Goal: Task Accomplishment & Management: Complete application form

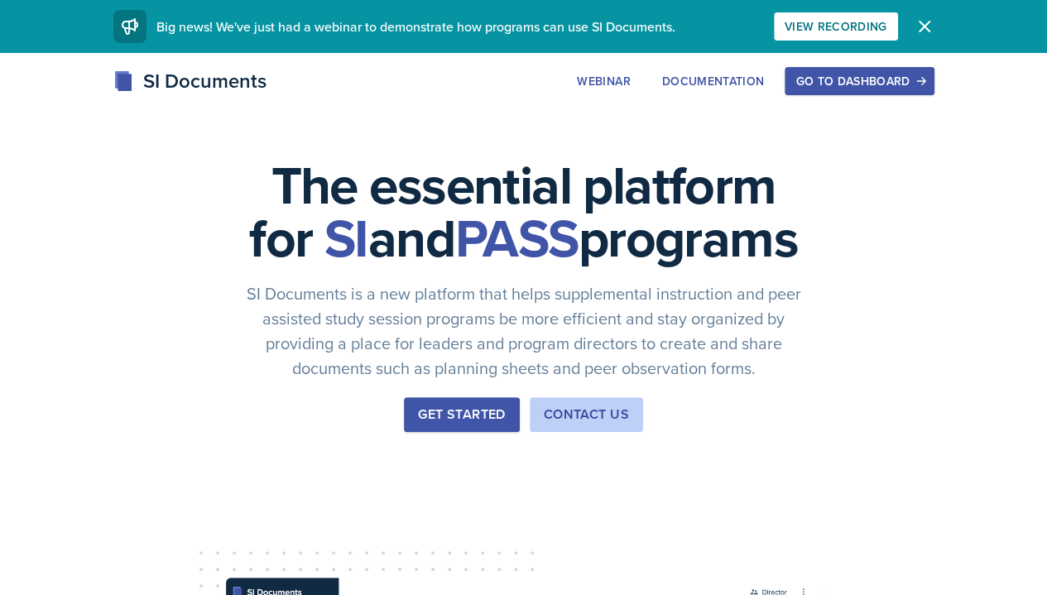
click at [912, 79] on div "Go to Dashboard" at bounding box center [859, 81] width 127 height 13
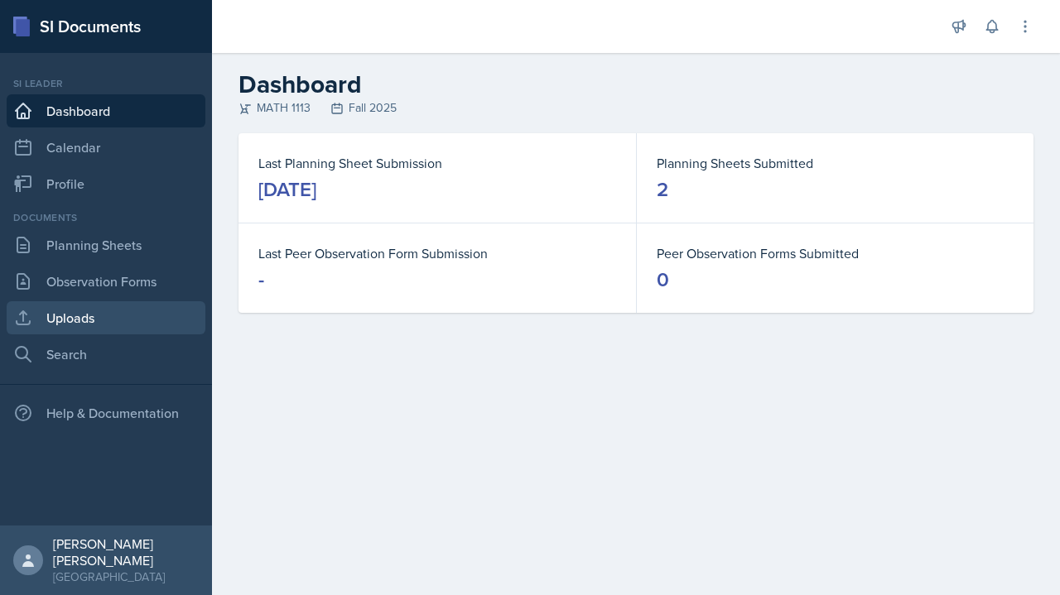
click at [105, 305] on link "Uploads" at bounding box center [106, 317] width 199 height 33
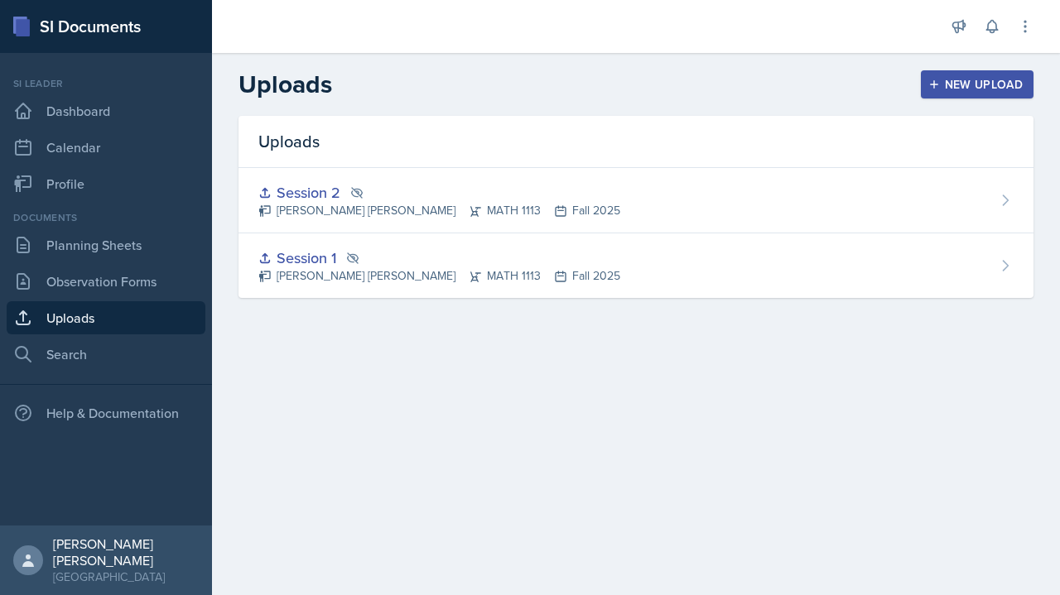
click at [105, 305] on link "Uploads" at bounding box center [106, 317] width 199 height 33
click at [990, 82] on div "New Upload" at bounding box center [977, 84] width 92 height 13
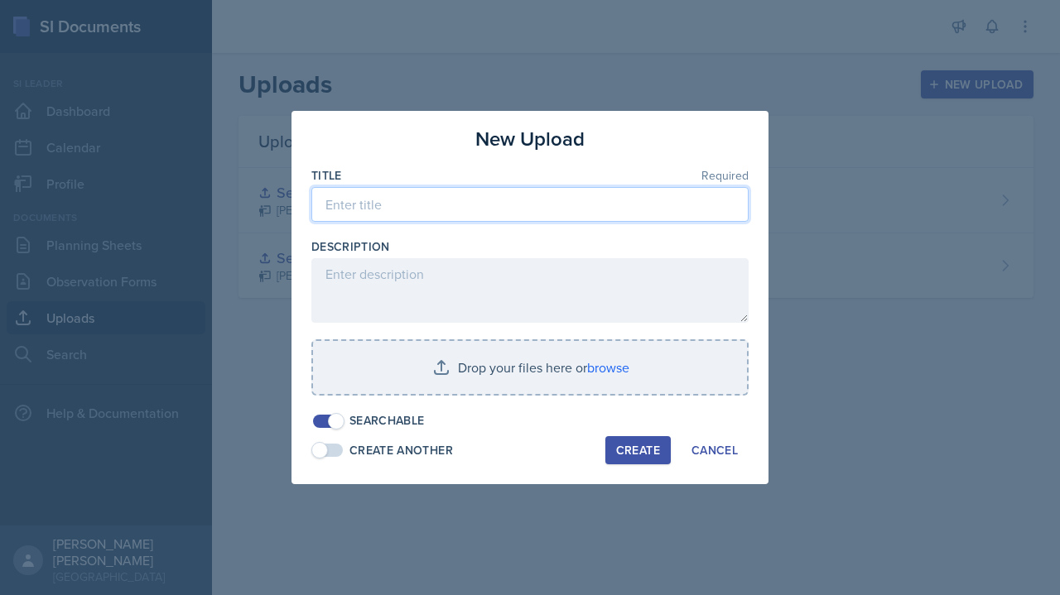
click at [613, 205] on input at bounding box center [529, 204] width 437 height 35
type input "Worksheet for session 2"
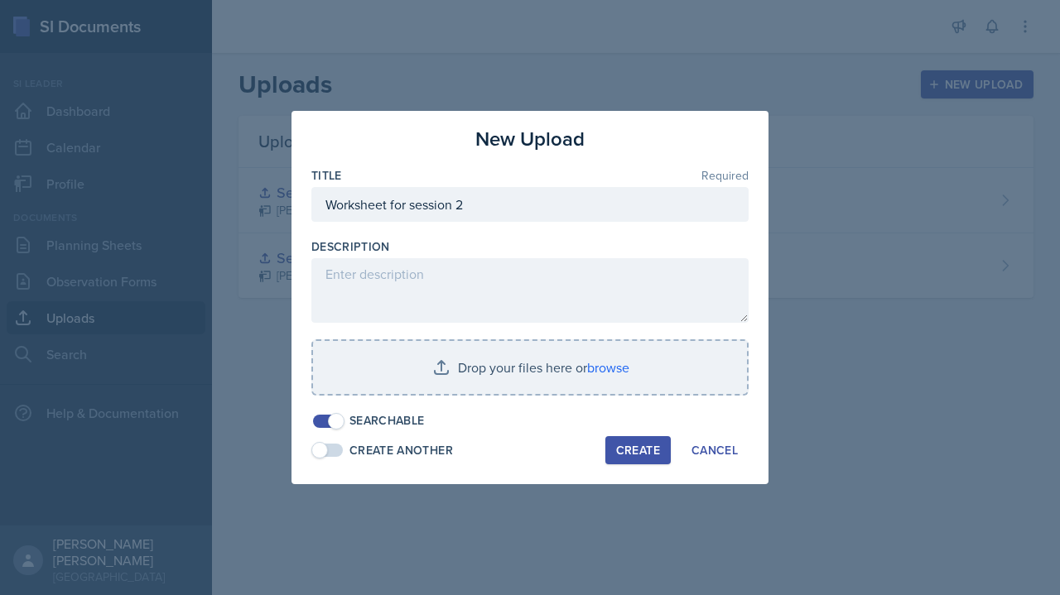
click at [609, 377] on input "file" at bounding box center [530, 367] width 434 height 53
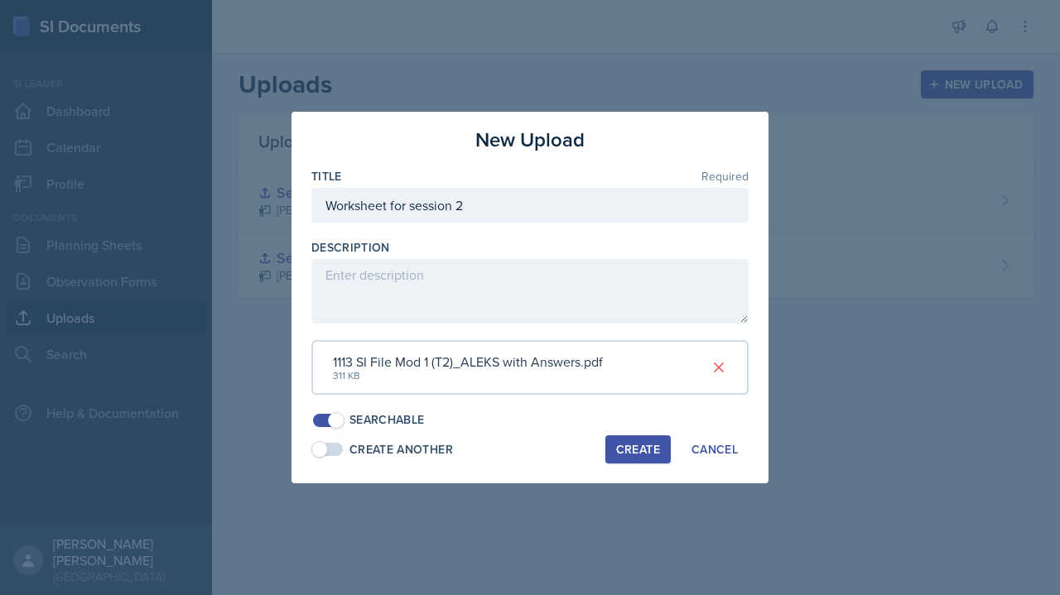
click at [632, 456] on div "Create" at bounding box center [638, 449] width 44 height 13
click at [654, 440] on button "Create" at bounding box center [637, 449] width 65 height 28
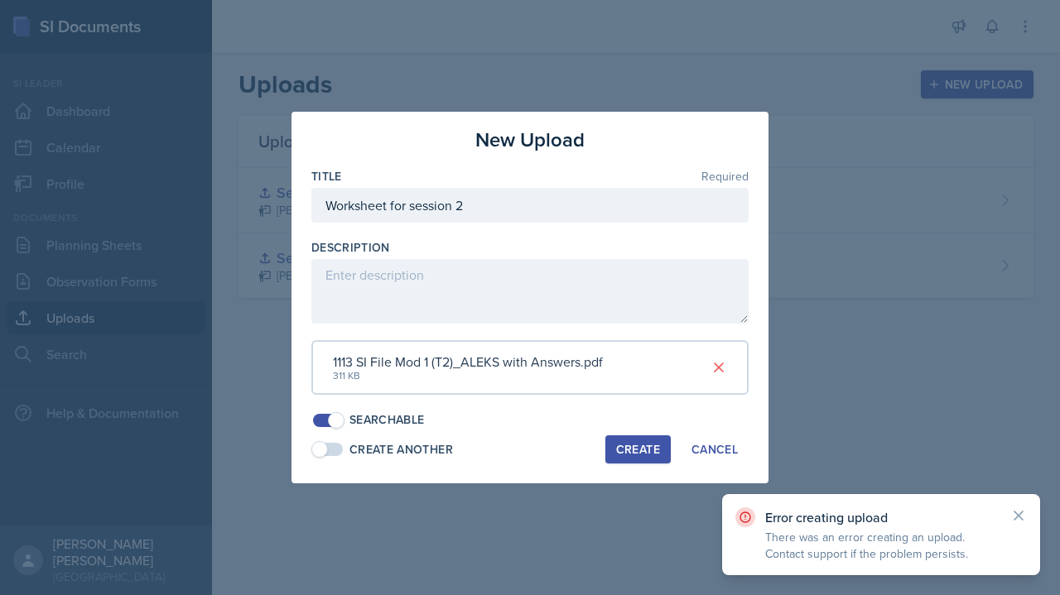
click at [730, 378] on div "1113 SI File Mod 1 (T2)_ALEKS with Answers.pdf 311 KB" at bounding box center [529, 367] width 437 height 55
click at [728, 358] on button at bounding box center [719, 368] width 30 height 30
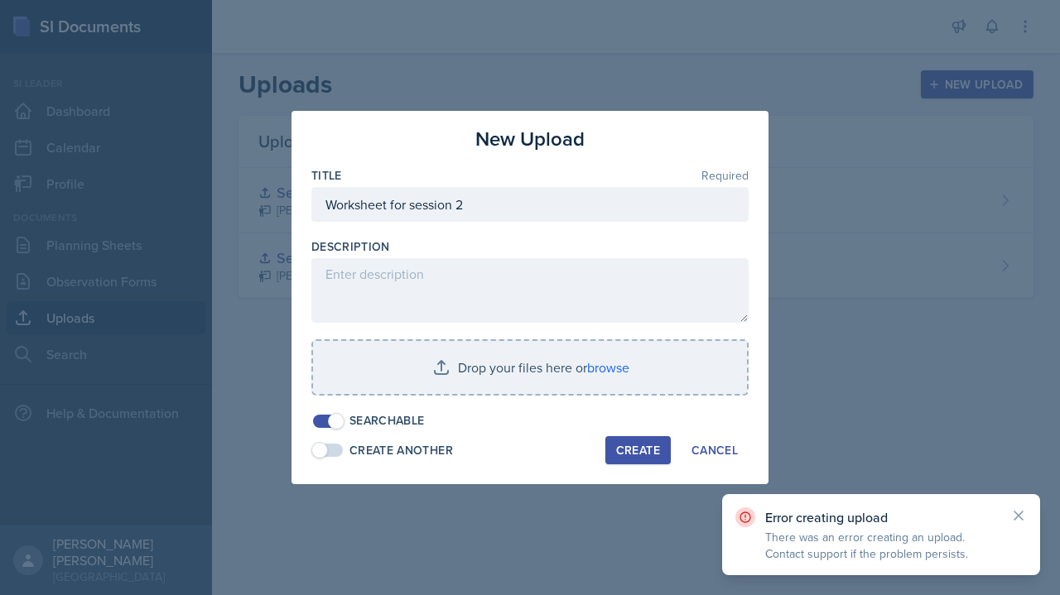
click at [584, 366] on input "file" at bounding box center [530, 367] width 434 height 53
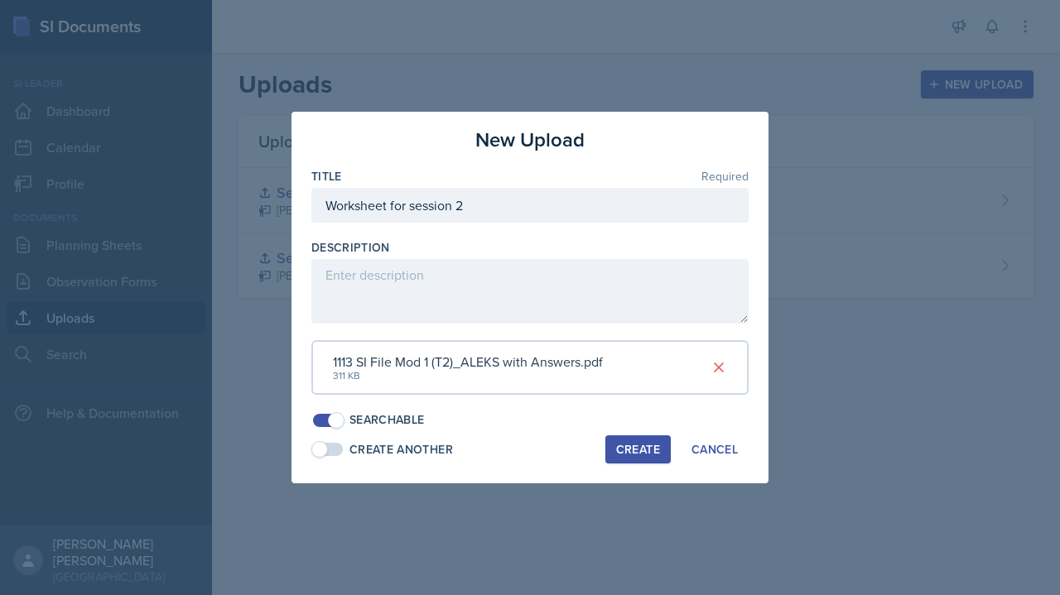
click at [610, 473] on div "New Upload Title Required Worksheet for session 2 Description 1113 SI File Mod …" at bounding box center [529, 298] width 477 height 372
click at [608, 445] on button "Create" at bounding box center [637, 449] width 65 height 28
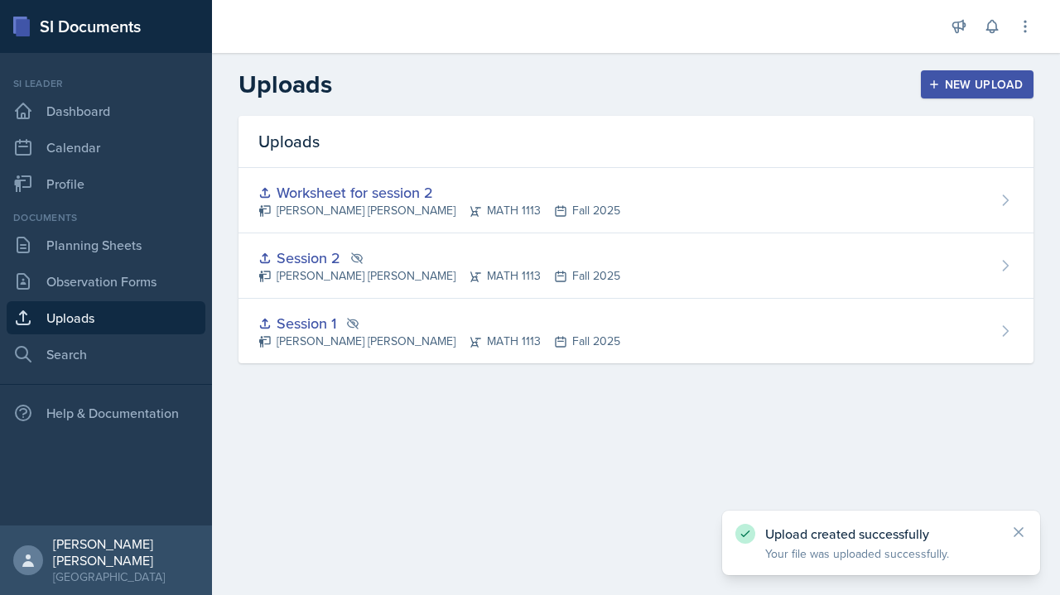
click at [154, 242] on link "Planning Sheets" at bounding box center [106, 244] width 199 height 33
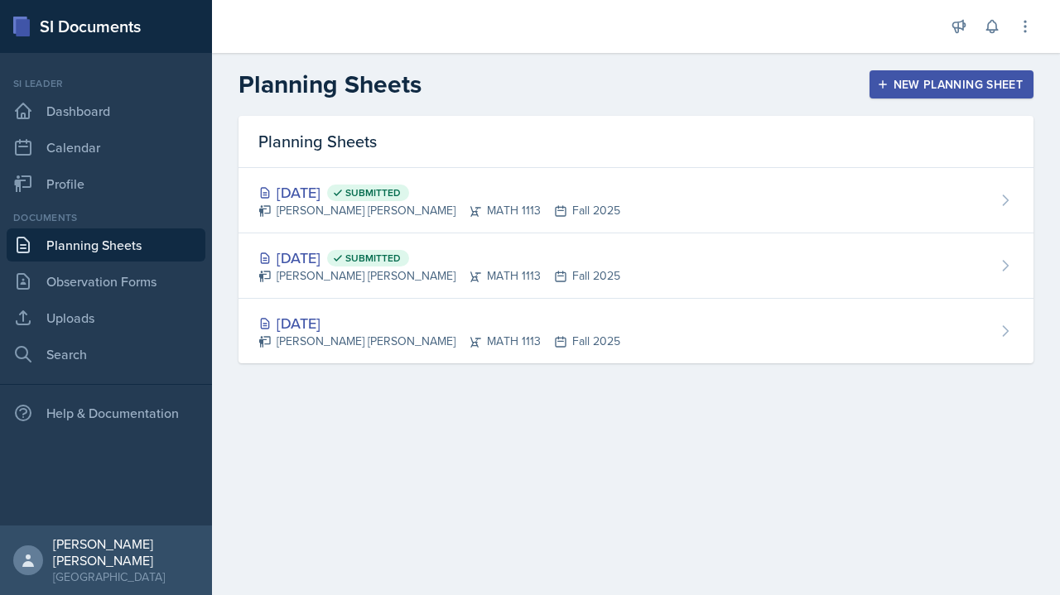
click at [664, 222] on div "[DATE] Submitted [PERSON_NAME] [PERSON_NAME] MATH 1113 Fall 2025" at bounding box center [635, 200] width 795 height 65
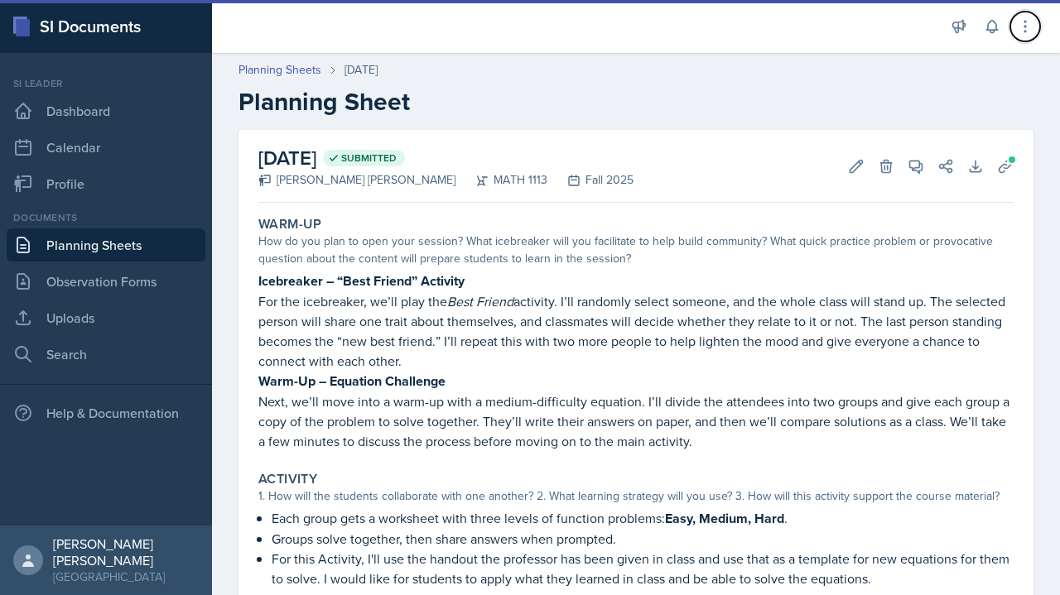
click at [1037, 33] on button at bounding box center [1025, 27] width 30 height 30
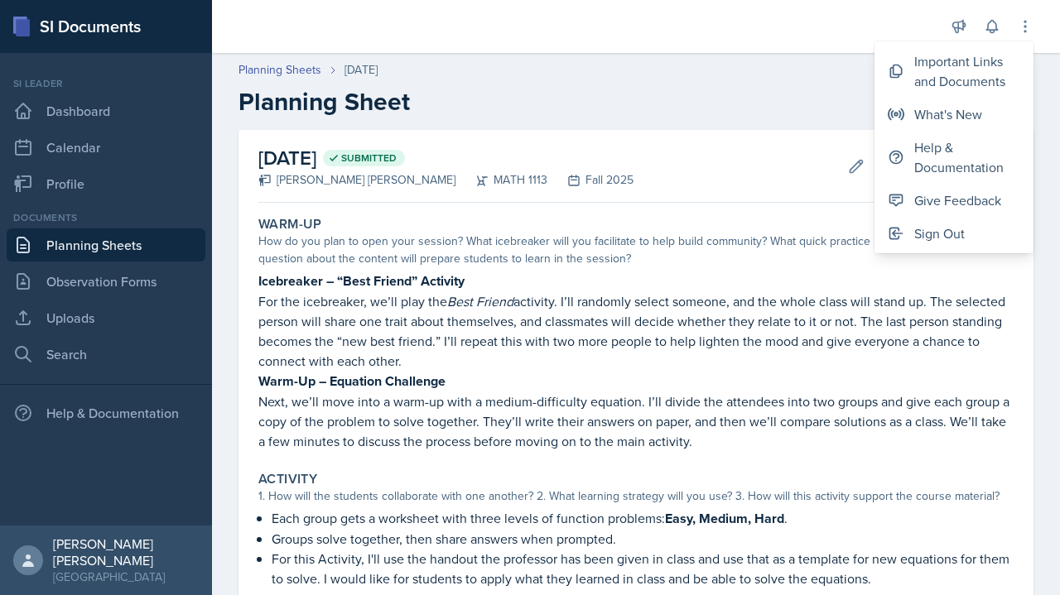
click at [800, 77] on div "Planning Sheets [DATE]" at bounding box center [635, 69] width 795 height 17
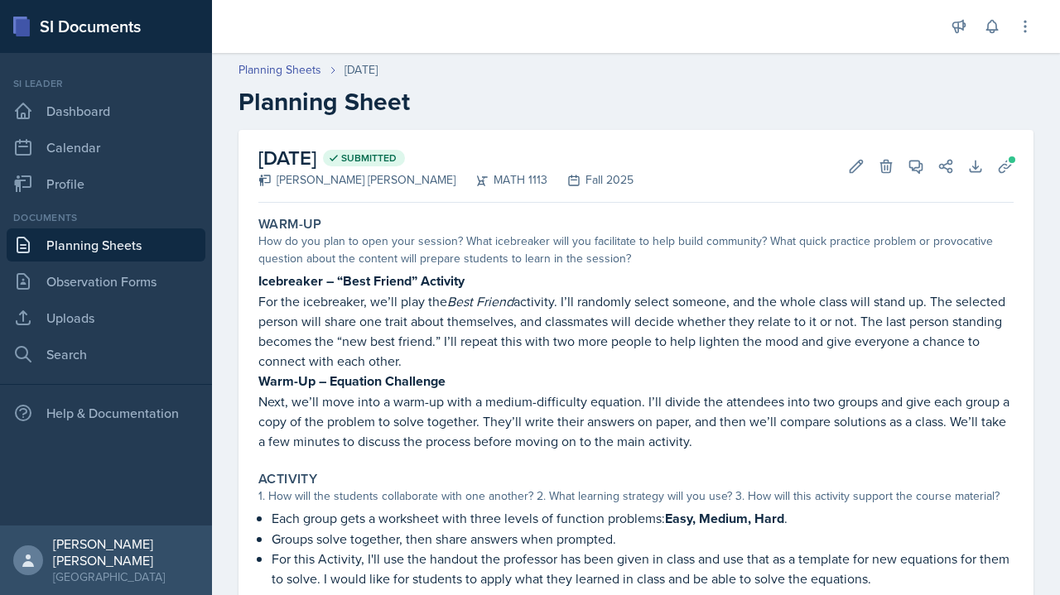
click at [998, 171] on icon at bounding box center [1005, 166] width 17 height 17
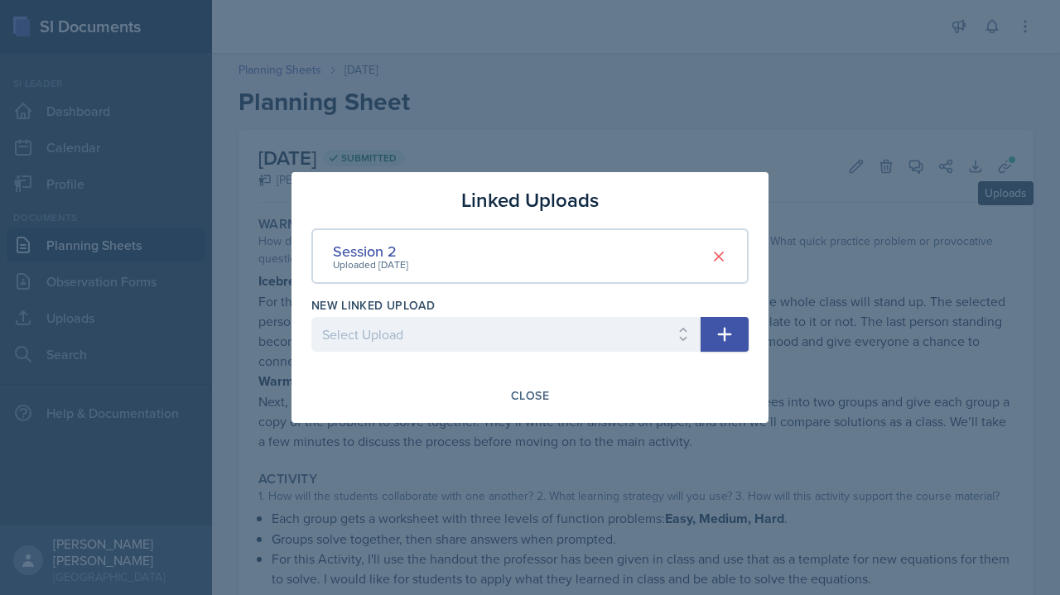
click at [729, 336] on icon "button" at bounding box center [724, 335] width 20 height 20
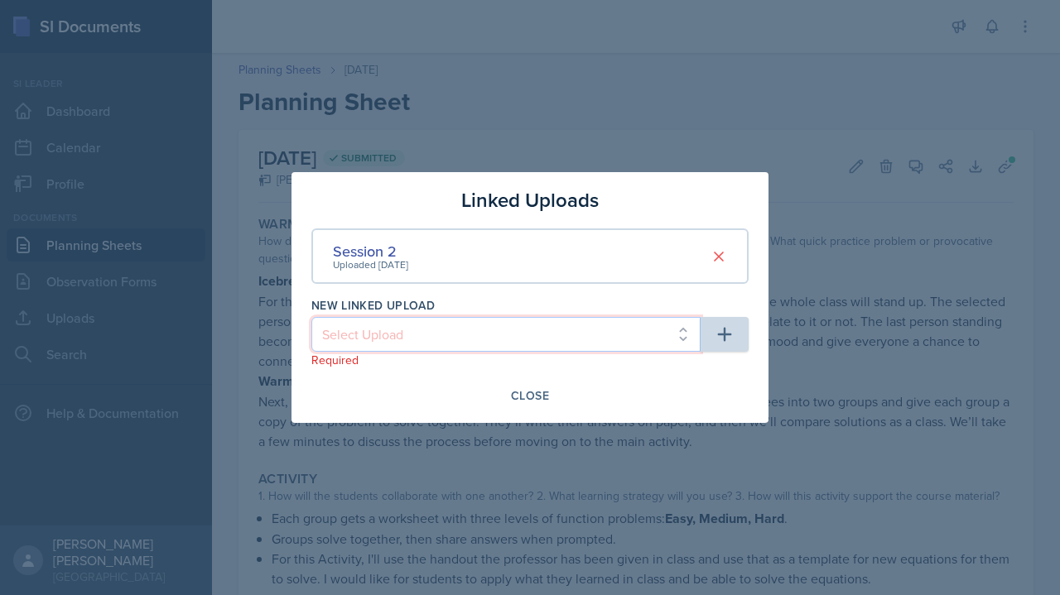
click at [679, 342] on select "Select Upload Session 1 Worksheet for session 2 Worksheet for session 2 Workshe…" at bounding box center [505, 334] width 389 height 35
select select "ea5e8829-899c-45eb-aa12-cc1741417a06"
click at [311, 317] on select "Select Upload Session 1 Worksheet for session 2 Worksheet for session 2 Workshe…" at bounding box center [505, 334] width 389 height 35
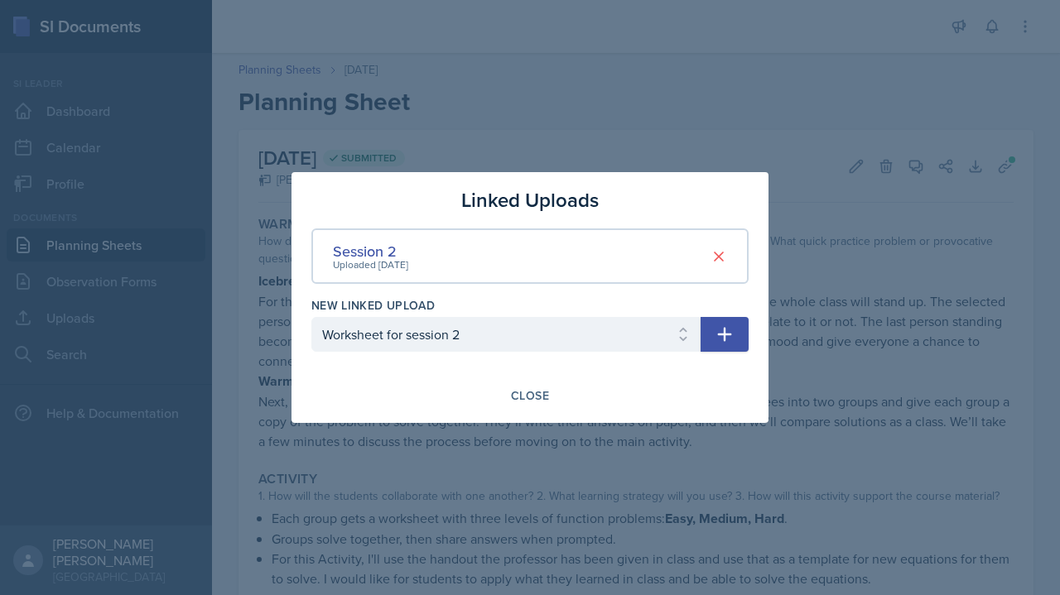
click at [743, 351] on button "button" at bounding box center [724, 334] width 48 height 35
select select
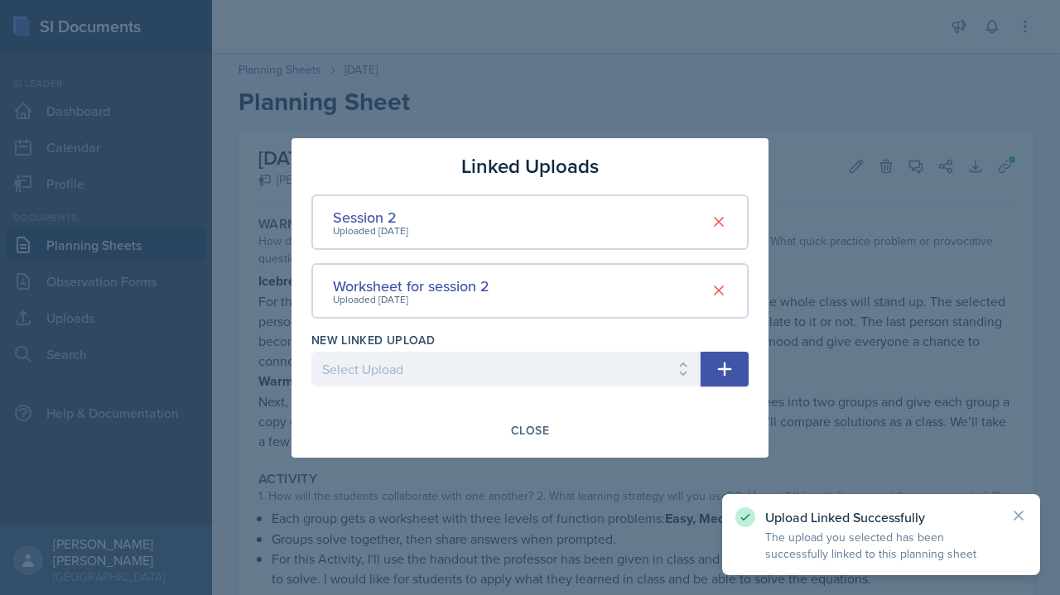
click at [985, 224] on div at bounding box center [530, 297] width 1060 height 595
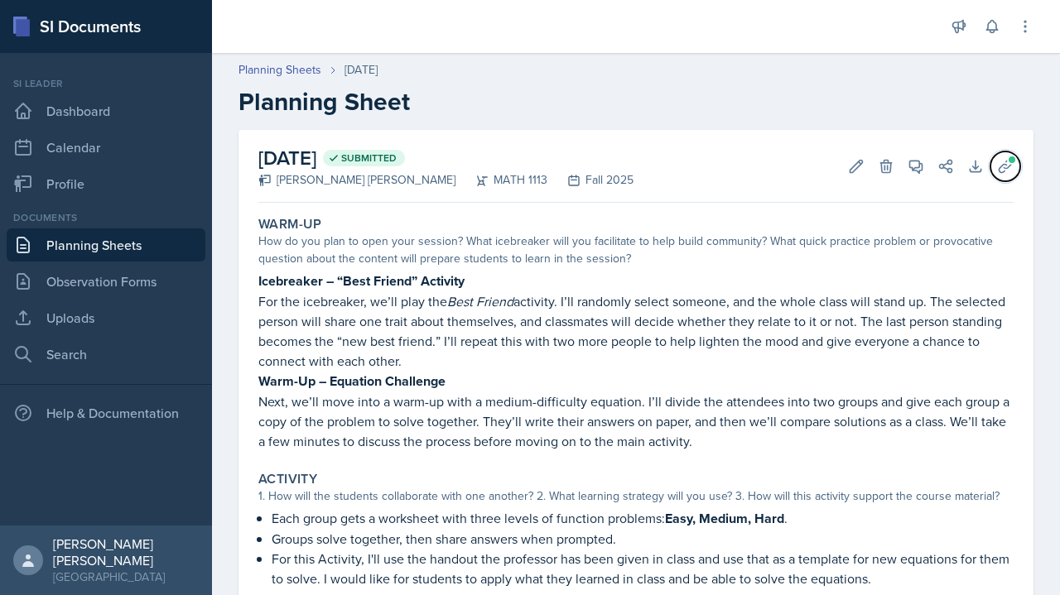
click at [1000, 168] on icon at bounding box center [1005, 166] width 17 height 17
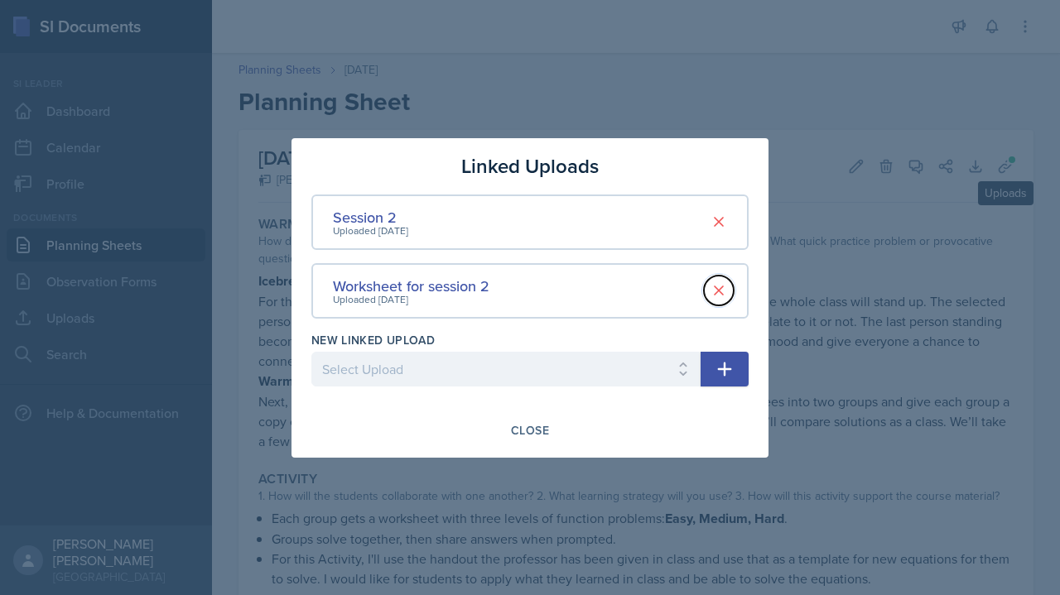
click at [731, 299] on button at bounding box center [719, 291] width 30 height 30
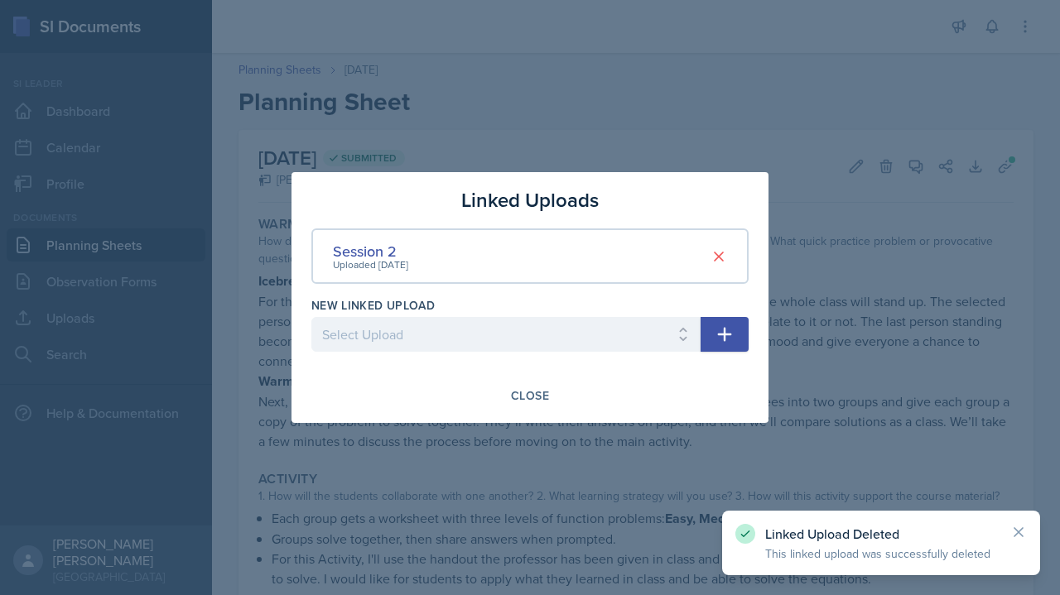
click at [883, 283] on div at bounding box center [530, 297] width 1060 height 595
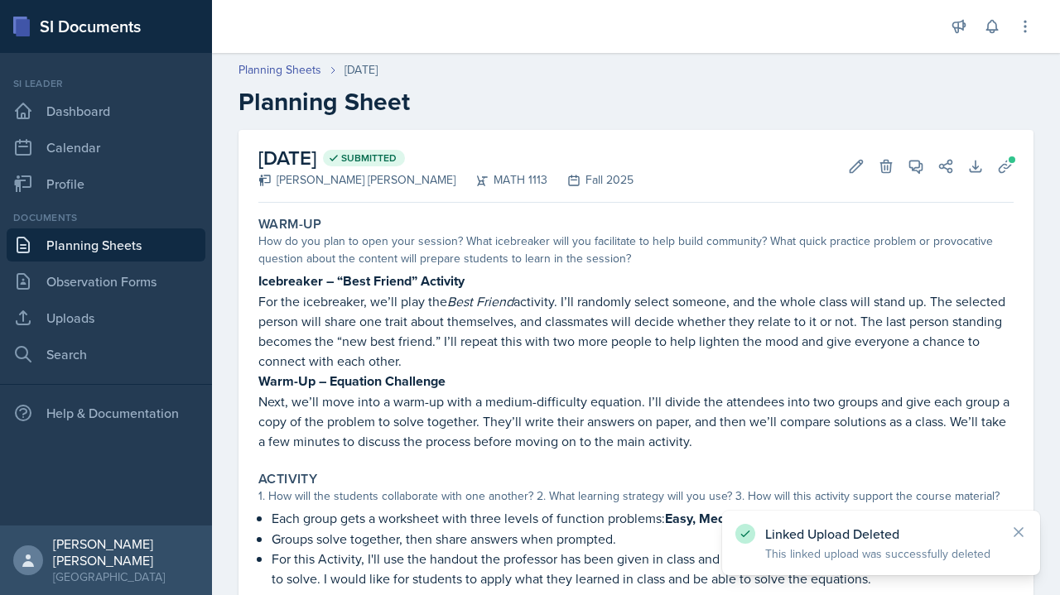
click at [137, 257] on link "Planning Sheets" at bounding box center [106, 244] width 199 height 33
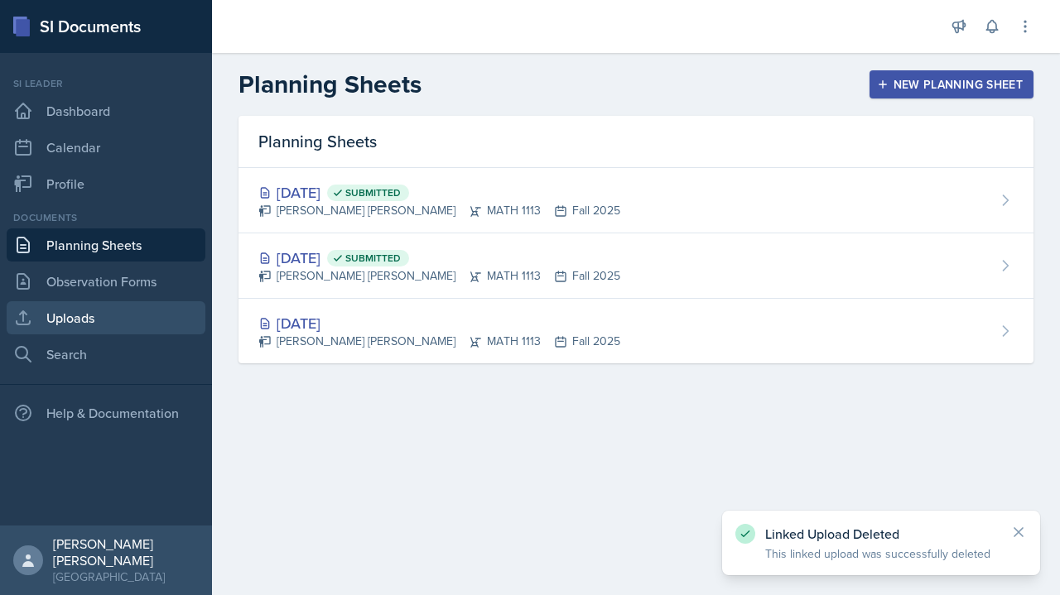
click at [146, 318] on link "Uploads" at bounding box center [106, 317] width 199 height 33
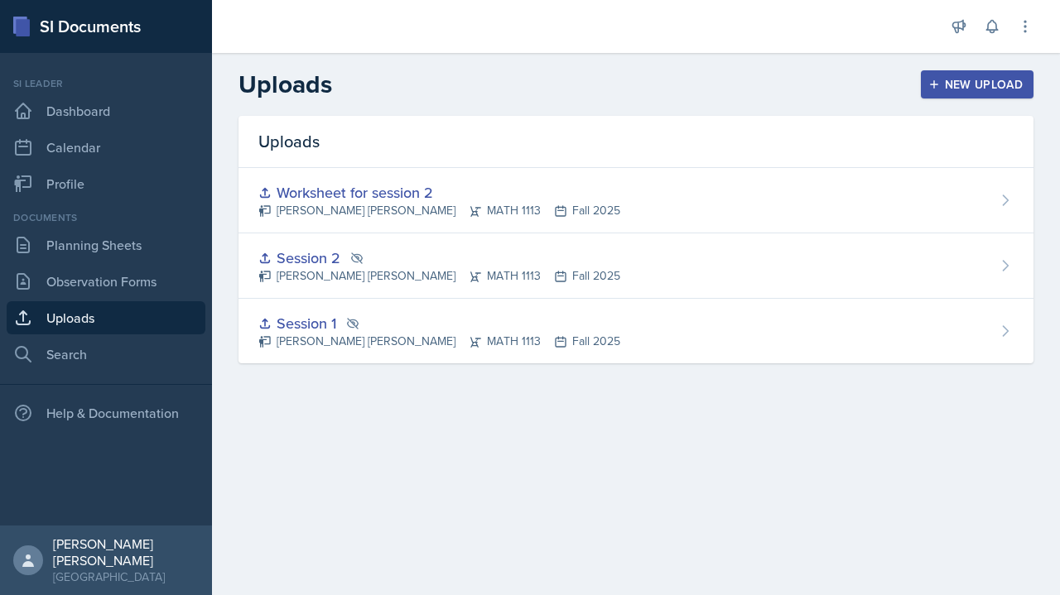
click at [987, 214] on div "Worksheet for session 2 [PERSON_NAME] [PERSON_NAME] MATH 1113 Fall 2025" at bounding box center [635, 200] width 795 height 65
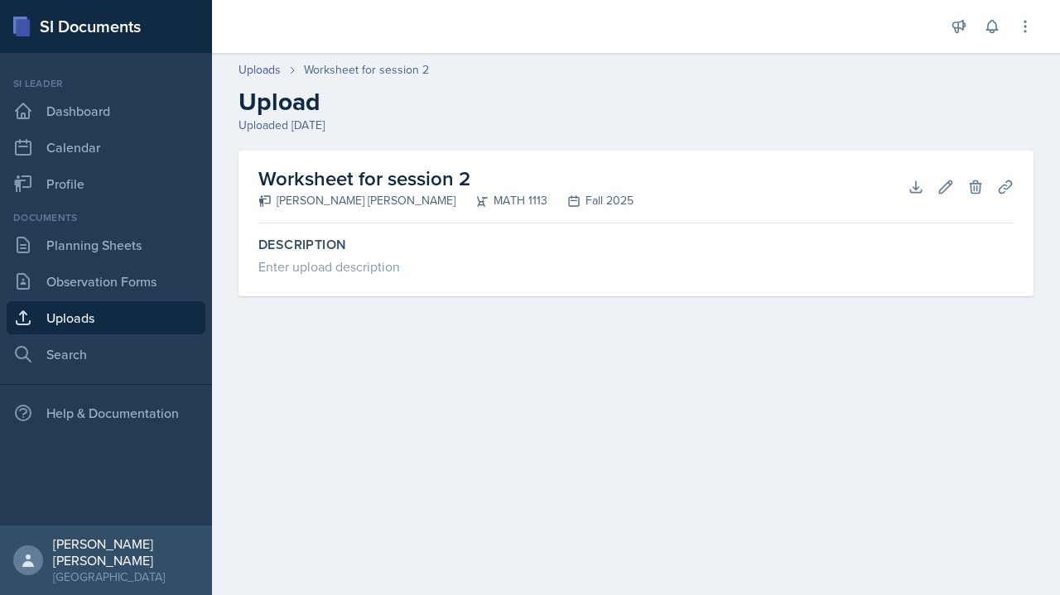
click at [802, 275] on div "Enter upload description" at bounding box center [635, 267] width 755 height 20
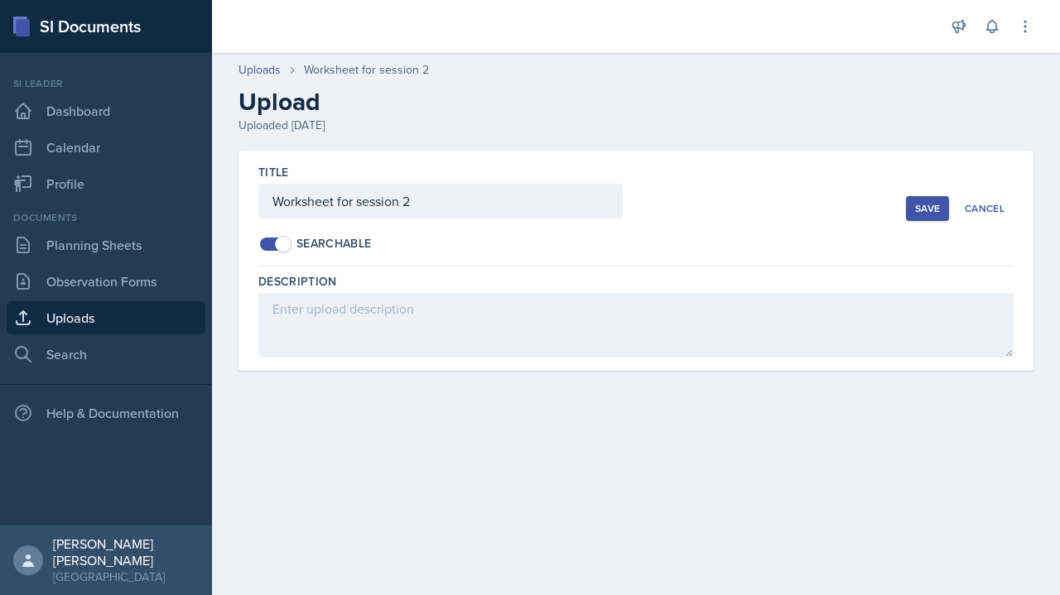
click at [1011, 199] on button "Cancel" at bounding box center [984, 208] width 58 height 25
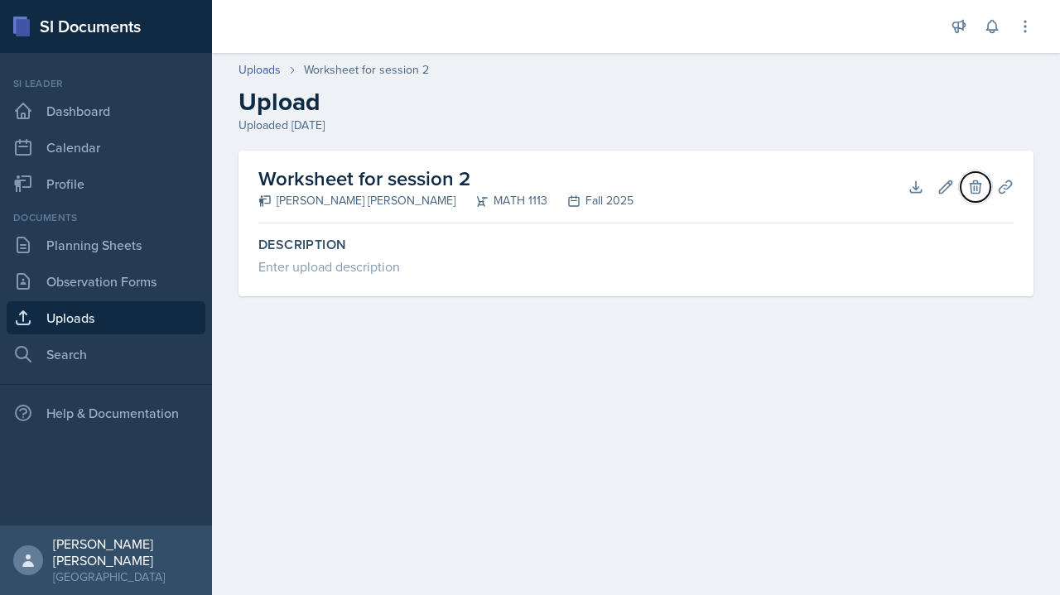
click at [982, 176] on button "Delete" at bounding box center [975, 187] width 30 height 30
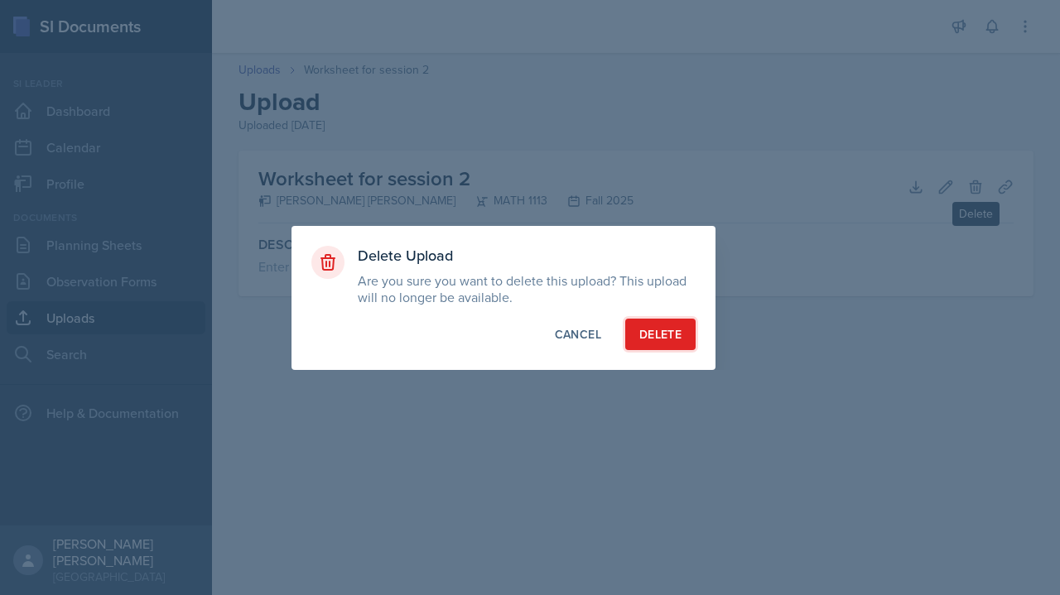
click at [676, 344] on button "Delete" at bounding box center [660, 334] width 70 height 31
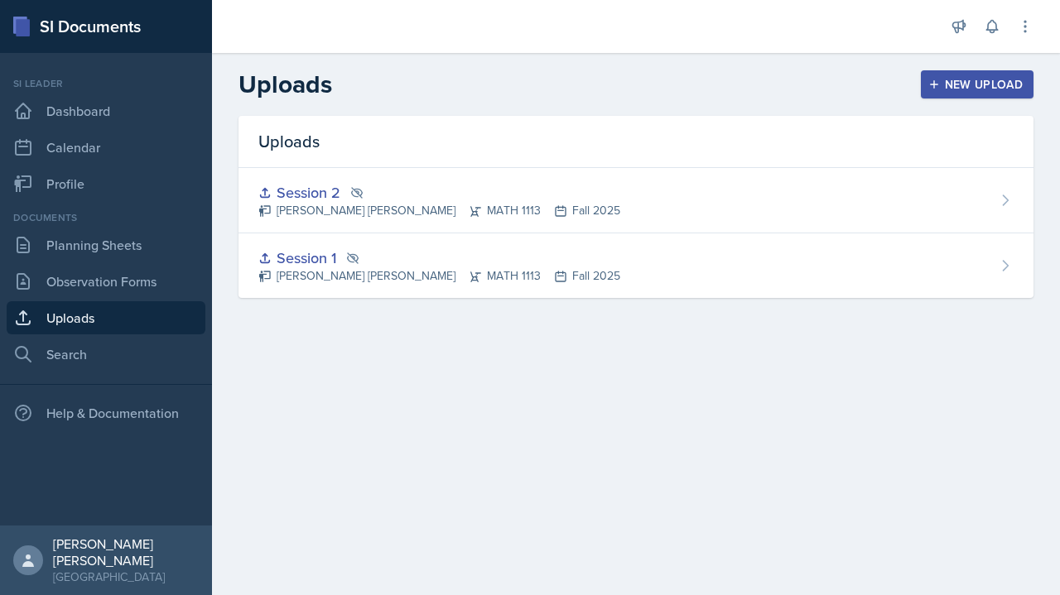
click at [748, 220] on div "Session 2 [PERSON_NAME] [PERSON_NAME] MATH 1113 Fall 2025" at bounding box center [635, 200] width 795 height 65
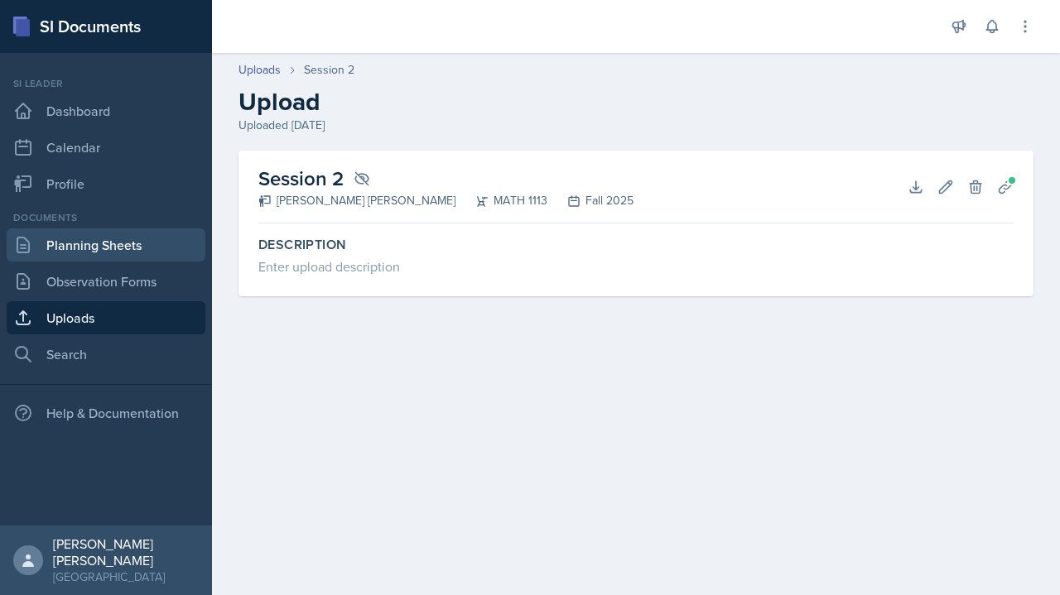
click at [148, 248] on link "Planning Sheets" at bounding box center [106, 244] width 199 height 33
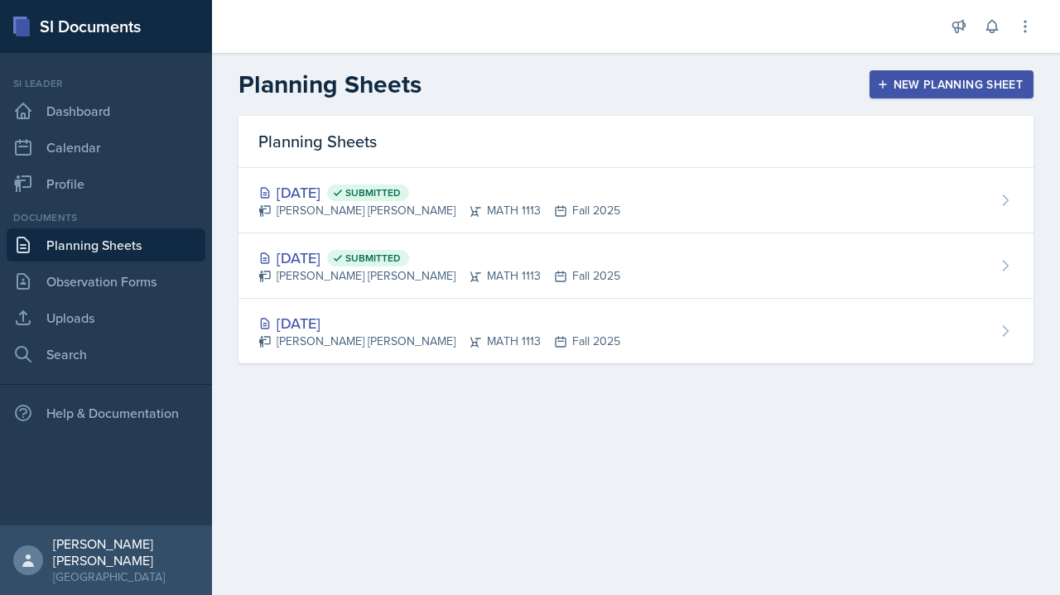
click at [993, 183] on div "[DATE] Submitted [PERSON_NAME] [PERSON_NAME] MATH 1113 Fall 2025" at bounding box center [635, 200] width 795 height 65
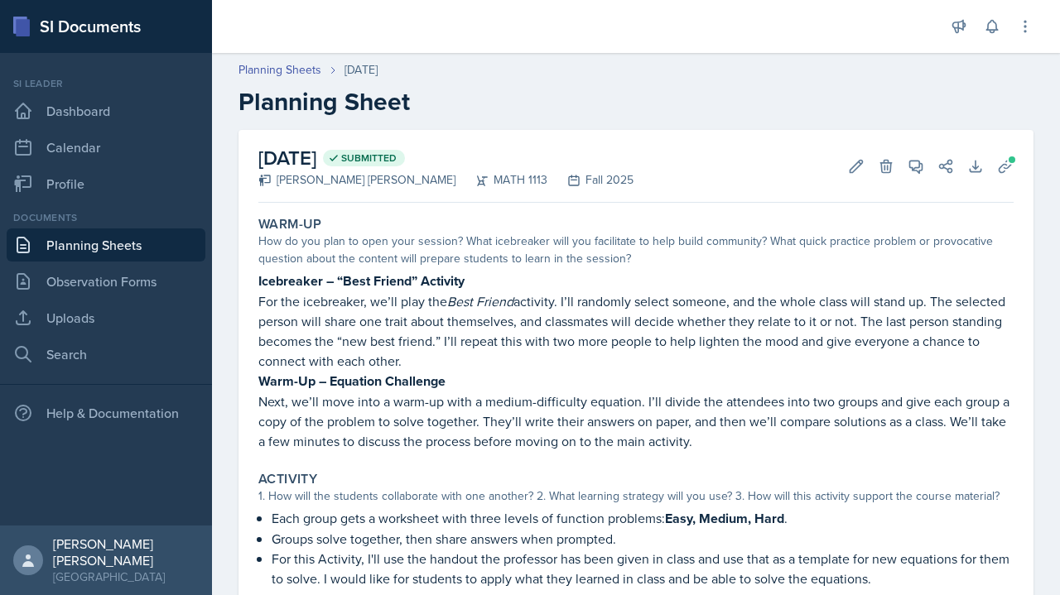
click at [156, 230] on link "Planning Sheets" at bounding box center [106, 244] width 199 height 33
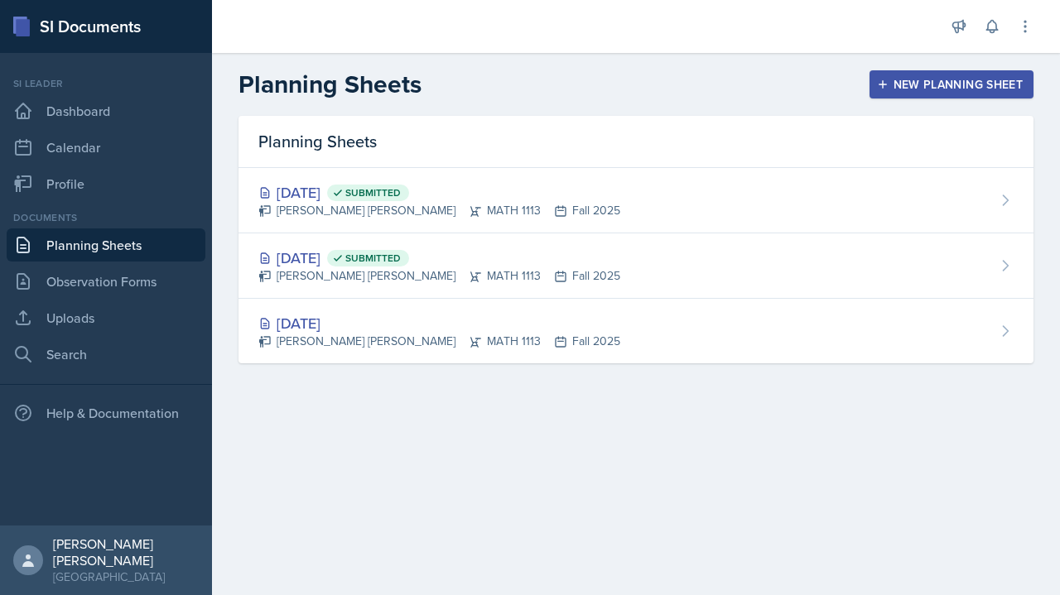
click at [599, 248] on div "[DATE] Submitted" at bounding box center [439, 258] width 362 height 22
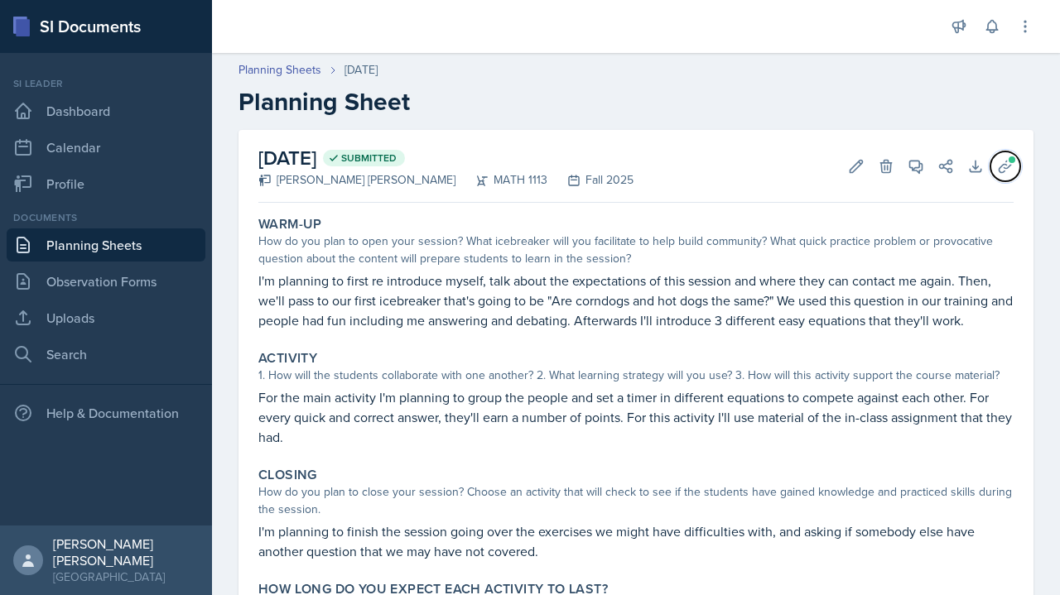
click at [1006, 169] on button "Uploads" at bounding box center [1005, 166] width 30 height 30
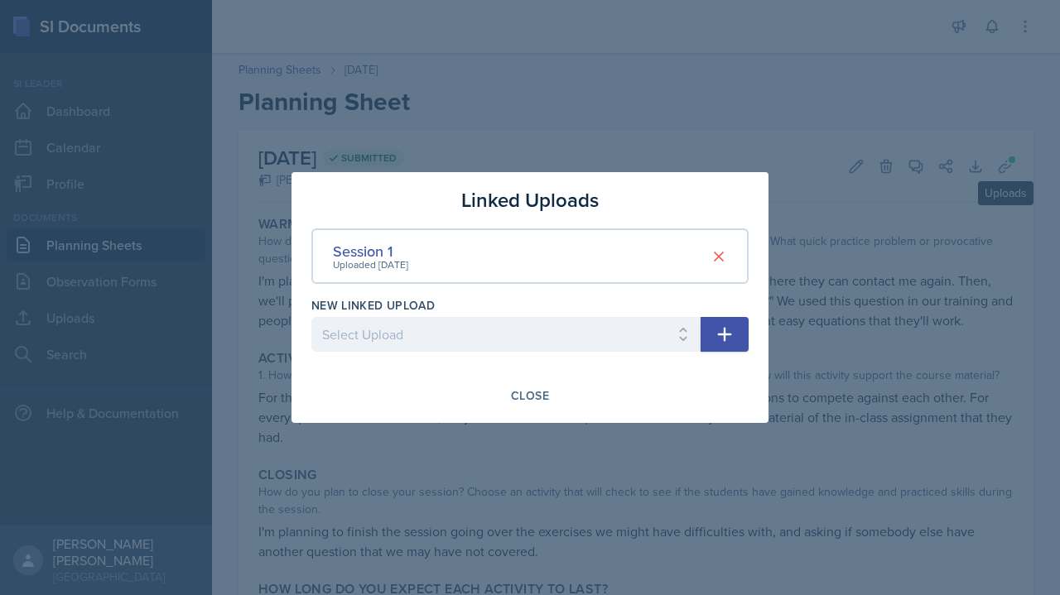
click at [859, 132] on div at bounding box center [530, 297] width 1060 height 595
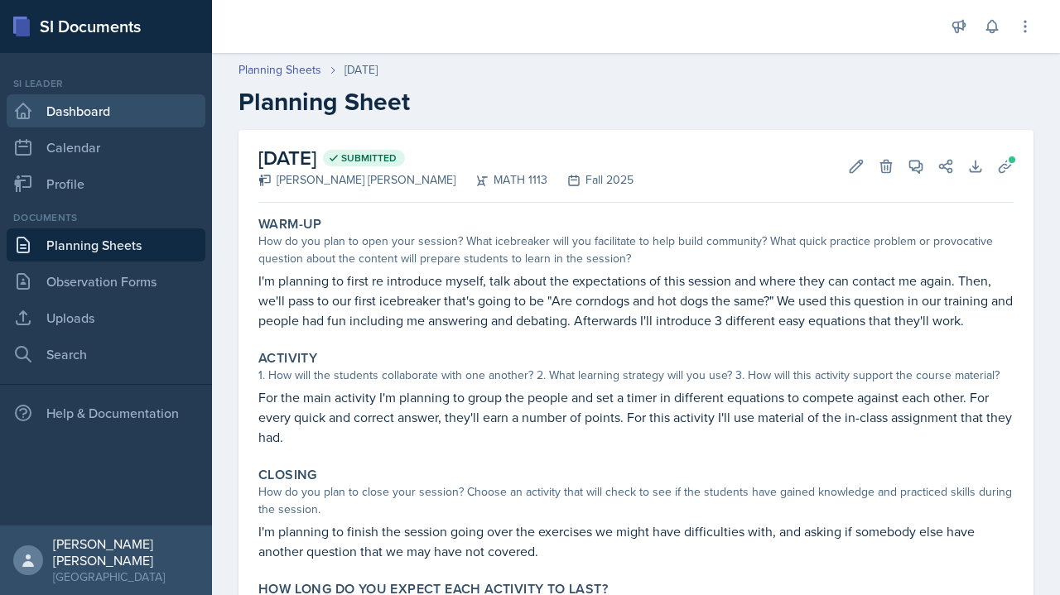
click at [132, 98] on link "Dashboard" at bounding box center [106, 110] width 199 height 33
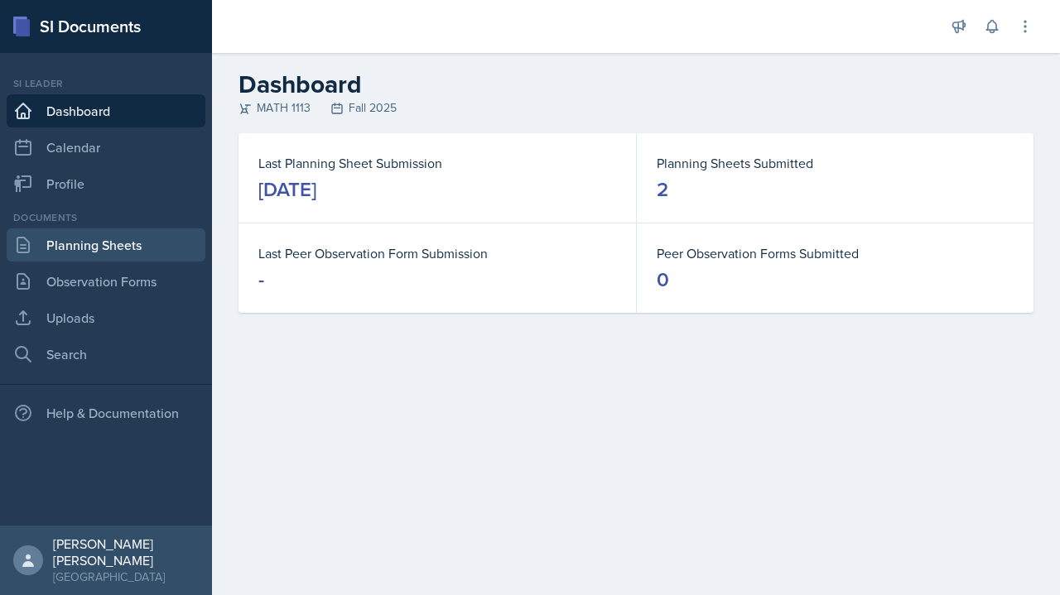
click at [113, 238] on link "Planning Sheets" at bounding box center [106, 244] width 199 height 33
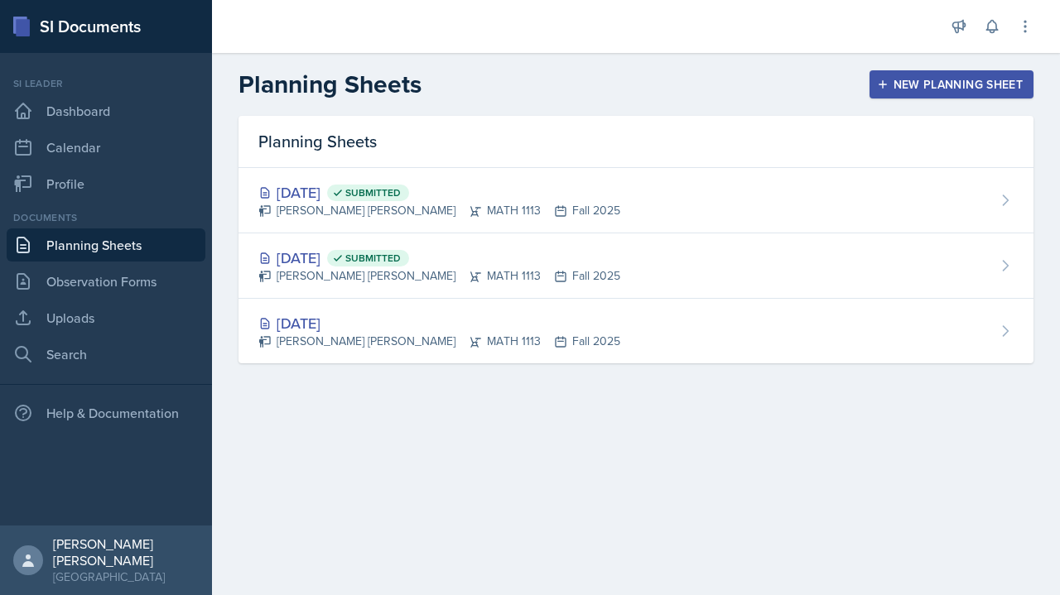
click at [728, 132] on div "Planning Sheets" at bounding box center [635, 142] width 795 height 52
click at [819, 193] on div "[DATE] Submitted [PERSON_NAME] [PERSON_NAME] MATH 1113 Fall 2025" at bounding box center [635, 200] width 795 height 65
